Goal: Find specific page/section: Find specific page/section

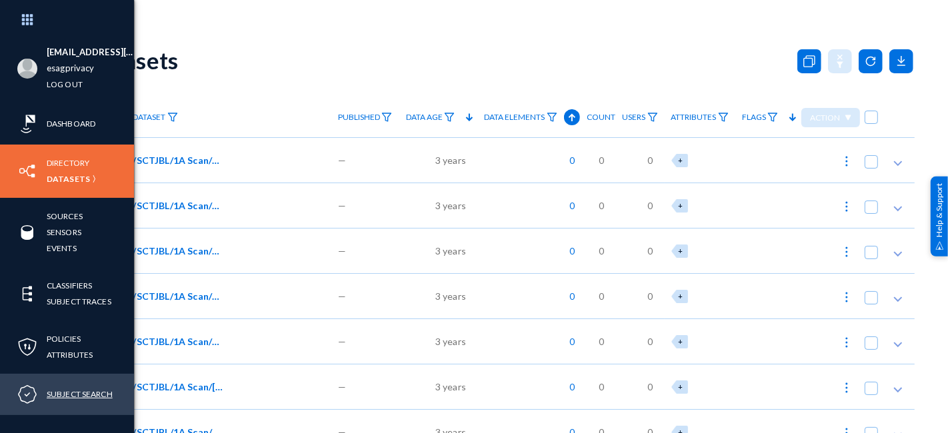
click at [74, 389] on link "Subject Search" at bounding box center [80, 394] width 66 height 15
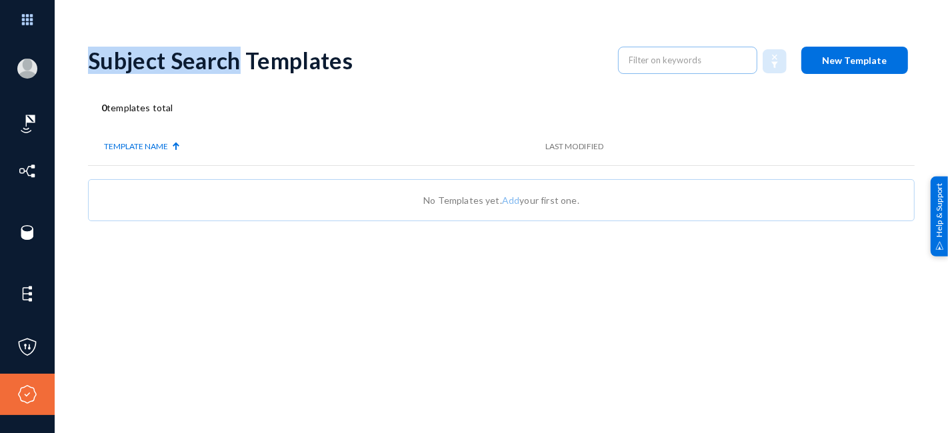
drag, startPoint x: 85, startPoint y: 59, endPoint x: 237, endPoint y: 58, distance: 152.0
click at [237, 58] on div "[EMAIL_ADDRESS][DOMAIN_NAME] esagprivacy Log out Dashboard Directory Datasets S…" at bounding box center [474, 216] width 948 height 433
copy div "Subject Search"
